Goal: Navigation & Orientation: Locate item on page

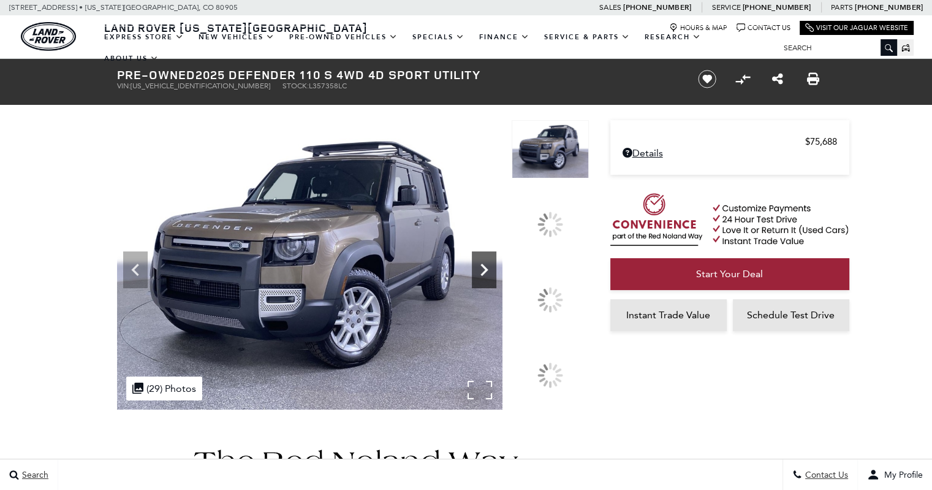
click at [547, 293] on div at bounding box center [353, 264] width 472 height 289
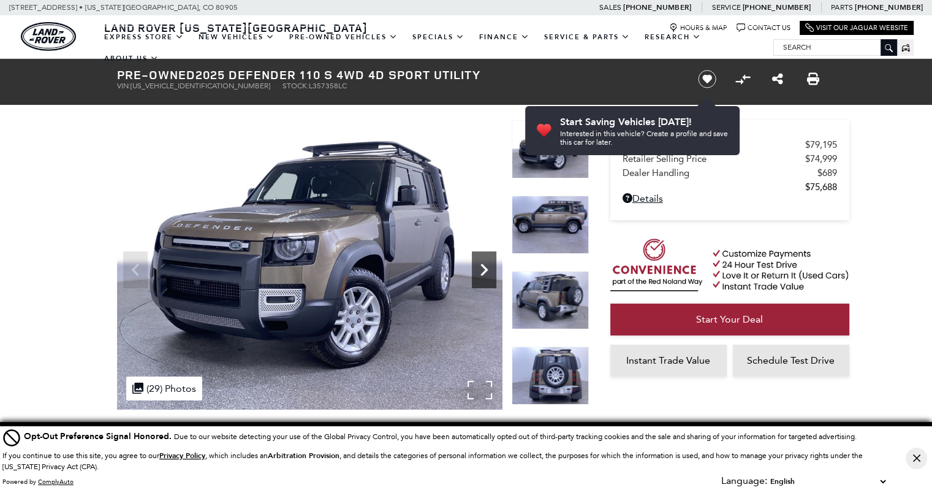
click at [481, 262] on icon "Next" at bounding box center [484, 269] width 25 height 25
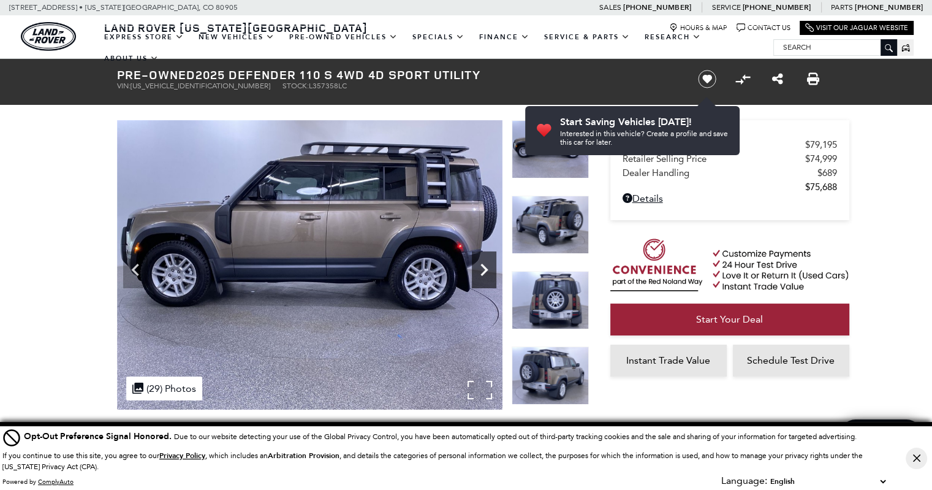
click at [481, 262] on icon "Next" at bounding box center [484, 269] width 25 height 25
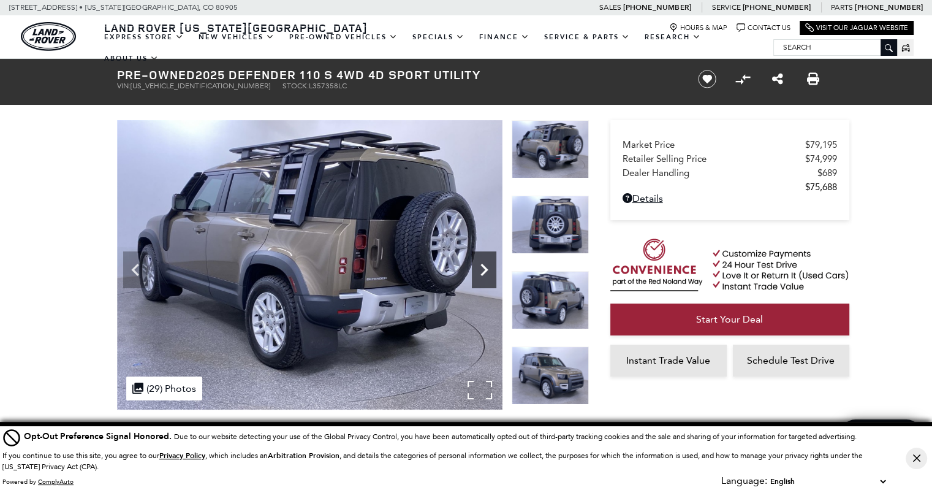
click at [481, 262] on icon "Next" at bounding box center [484, 269] width 25 height 25
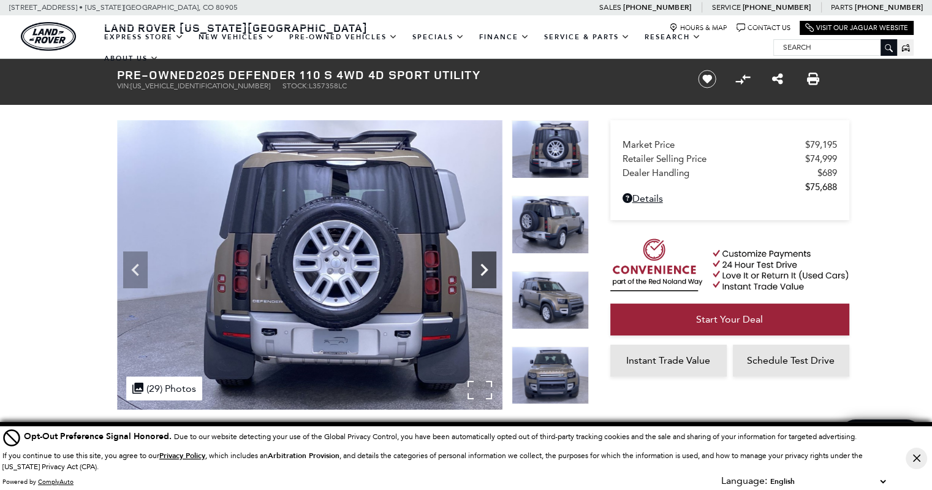
click at [481, 262] on icon "Next" at bounding box center [484, 269] width 25 height 25
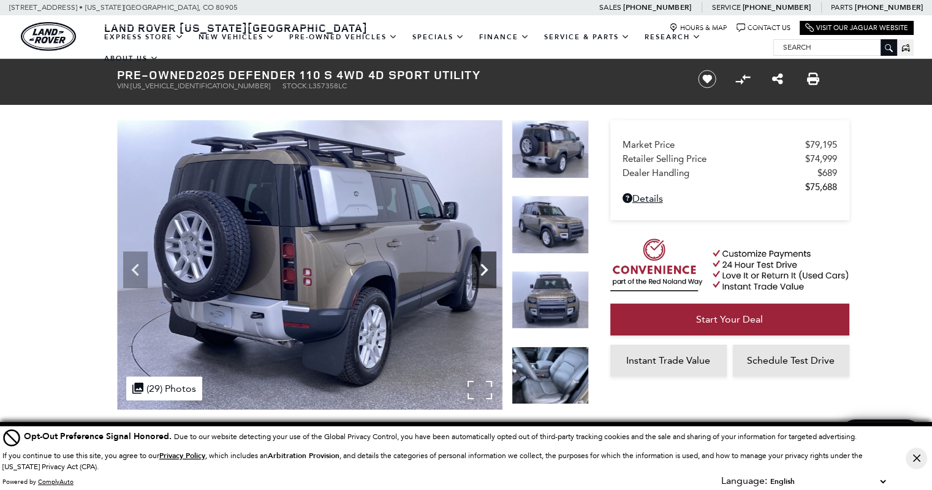
click at [482, 262] on icon "Next" at bounding box center [484, 269] width 25 height 25
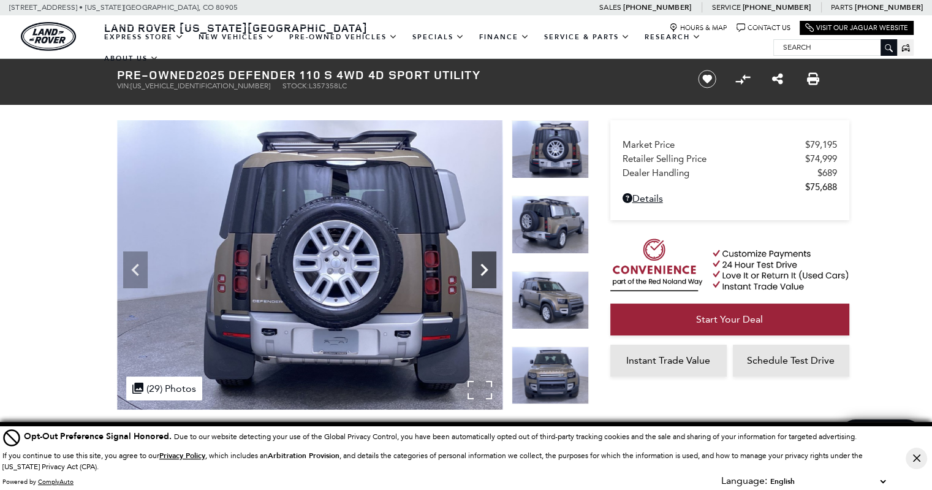
click at [484, 262] on icon "Next" at bounding box center [484, 269] width 25 height 25
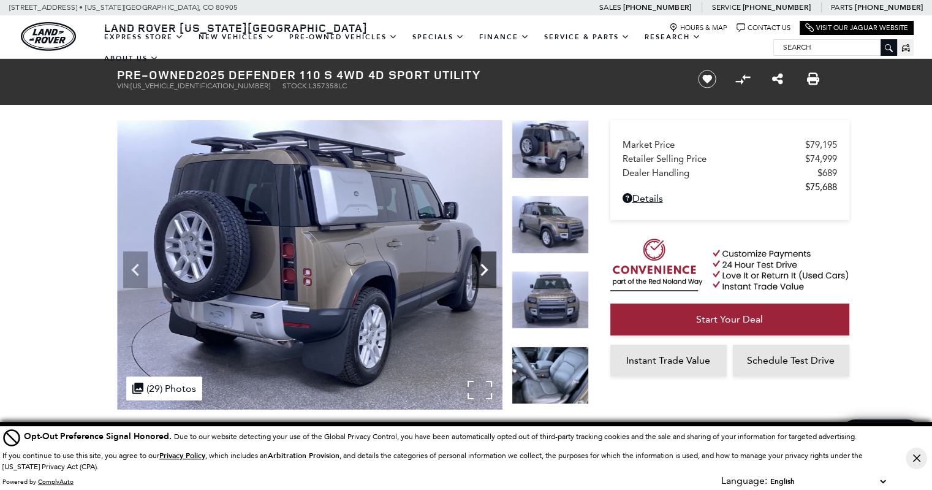
click at [483, 265] on icon "Next" at bounding box center [483, 270] width 7 height 12
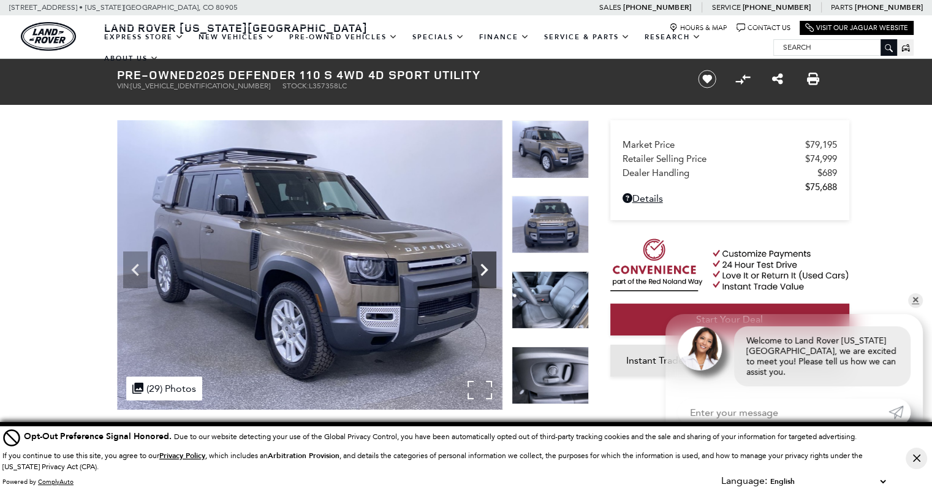
click at [483, 265] on icon "Next" at bounding box center [483, 270] width 7 height 12
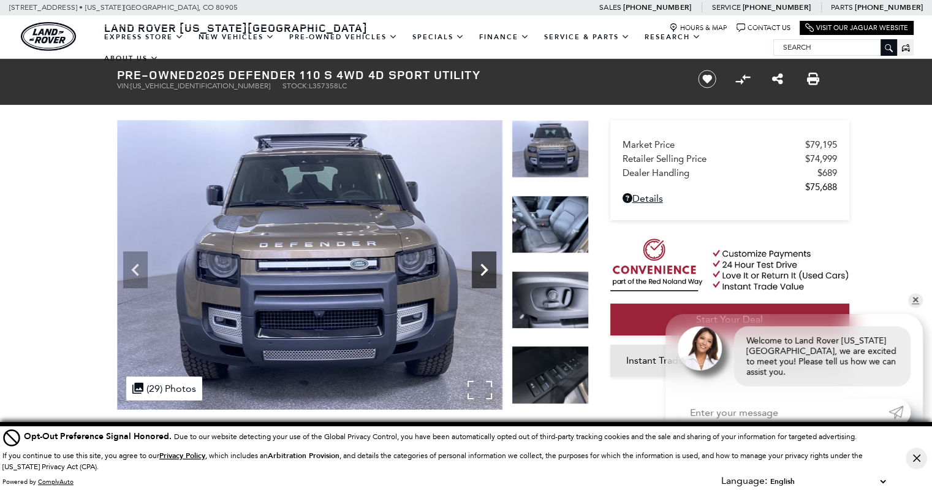
click at [483, 265] on icon "Next" at bounding box center [483, 270] width 7 height 12
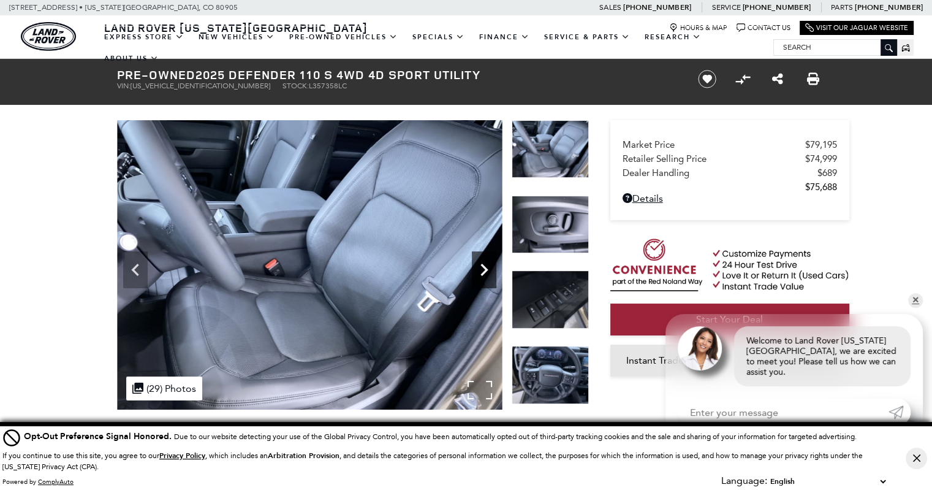
click at [483, 265] on icon "Next" at bounding box center [483, 270] width 7 height 12
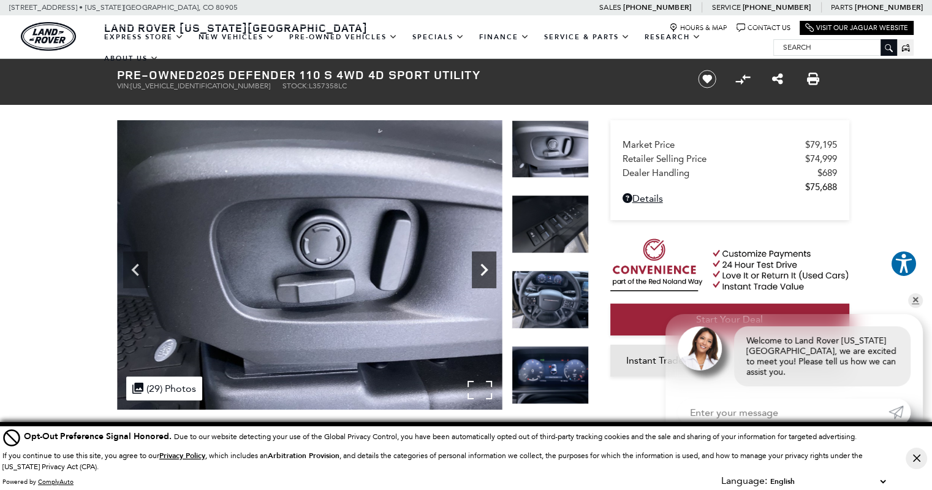
click at [483, 265] on icon "Next" at bounding box center [483, 270] width 7 height 12
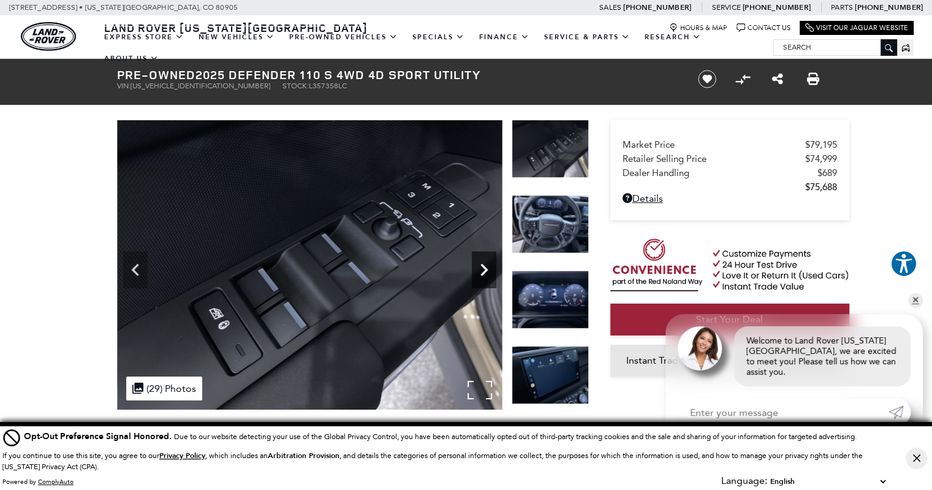
click at [483, 265] on icon "Next" at bounding box center [483, 270] width 7 height 12
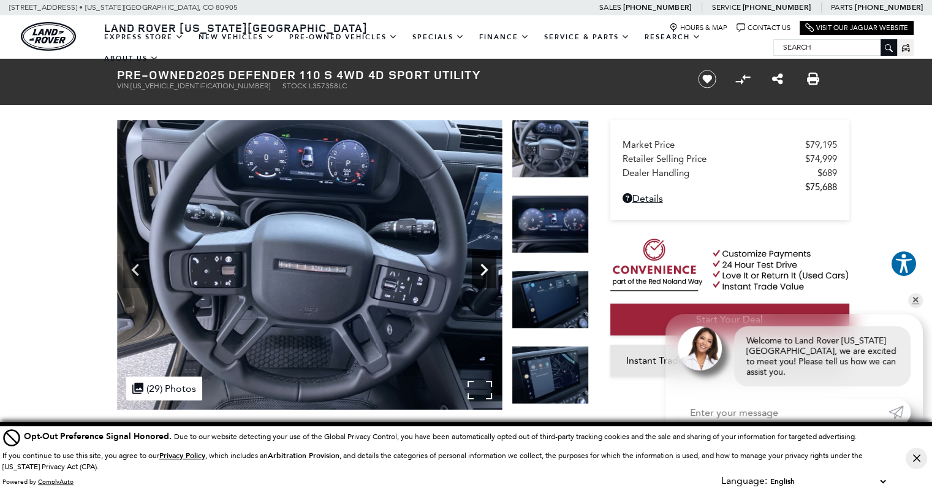
click at [484, 265] on icon "Next" at bounding box center [484, 269] width 25 height 25
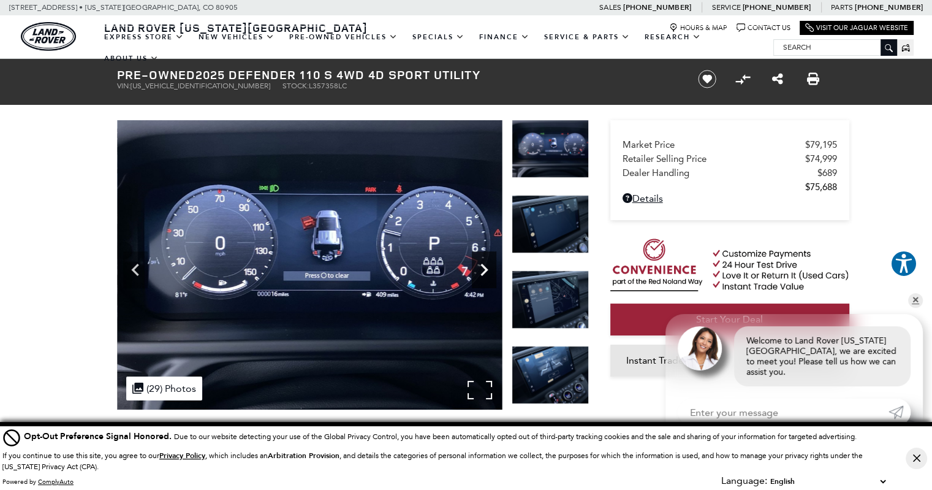
click at [484, 265] on icon "Next" at bounding box center [484, 269] width 25 height 25
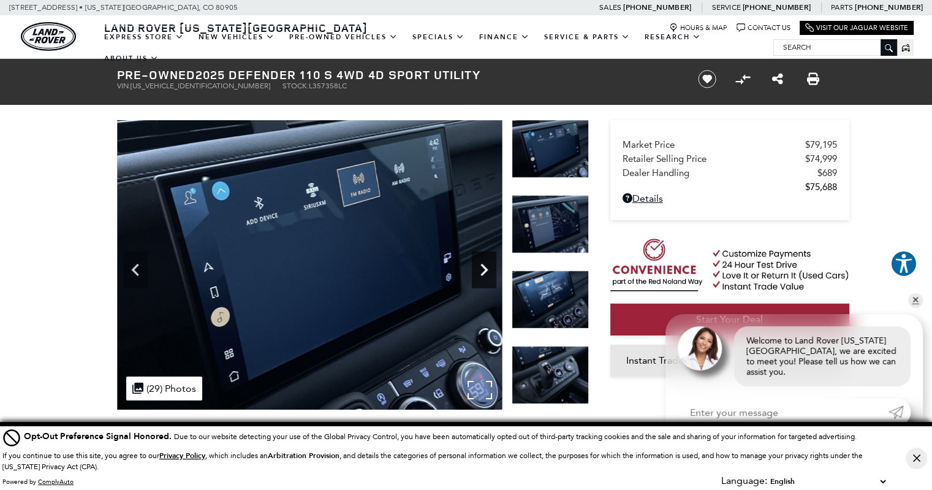
click at [478, 271] on icon "Next" at bounding box center [484, 269] width 25 height 25
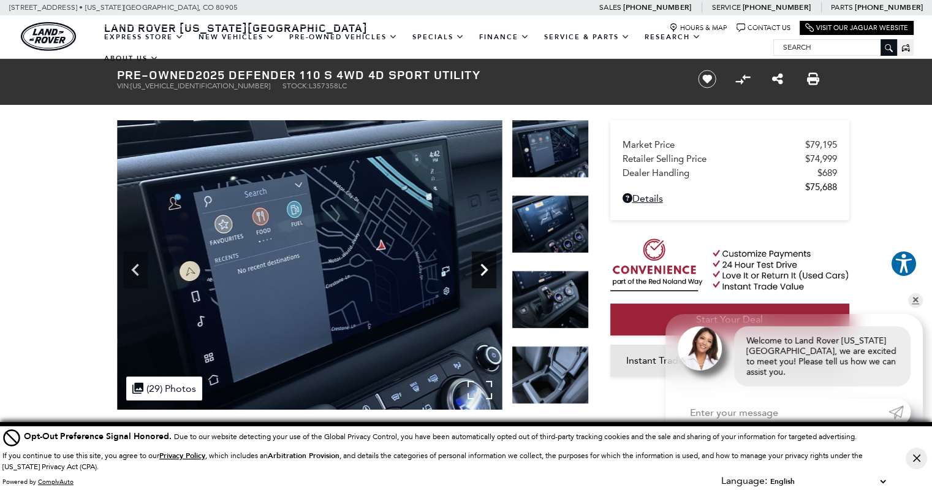
click at [477, 271] on icon "Next" at bounding box center [484, 269] width 25 height 25
